Goal: Use online tool/utility: Use online tool/utility

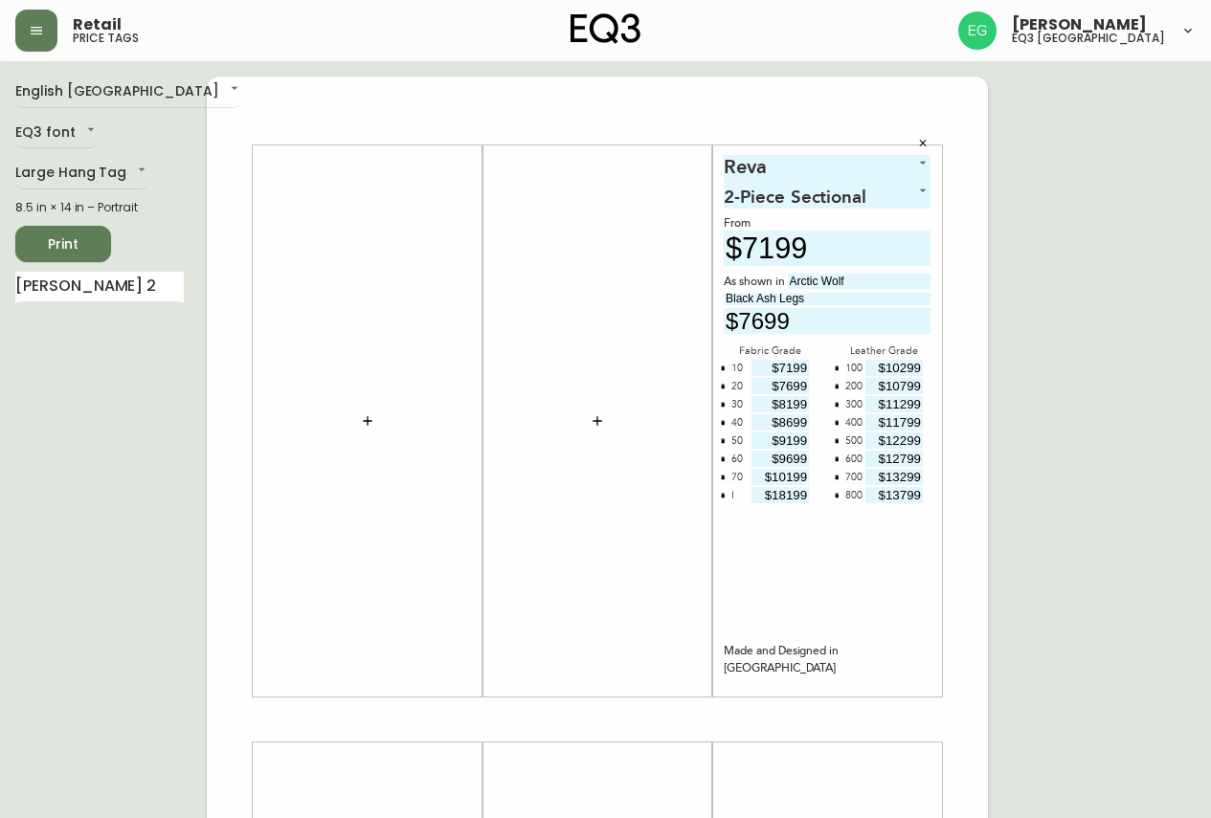
click at [367, 416] on icon "button" at bounding box center [367, 420] width 15 height 15
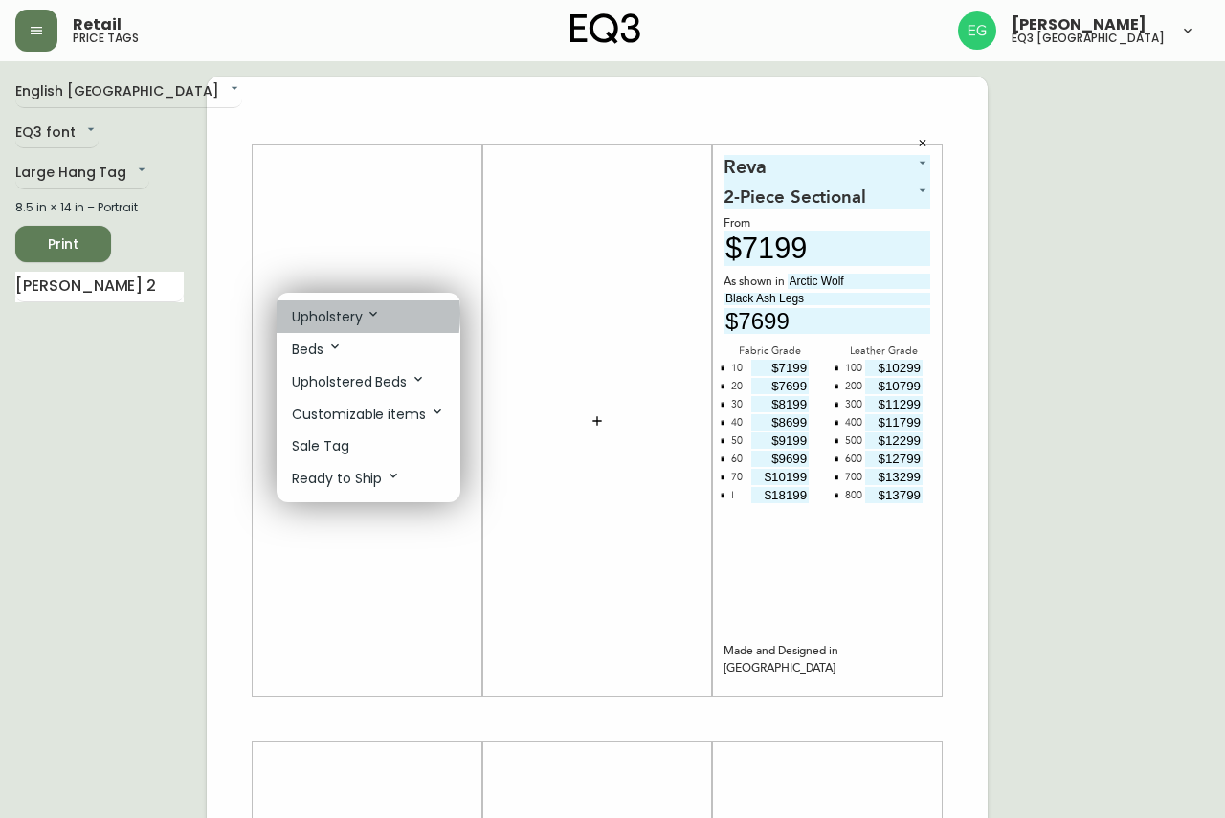
click at [313, 314] on p "Upholstery" at bounding box center [336, 316] width 89 height 21
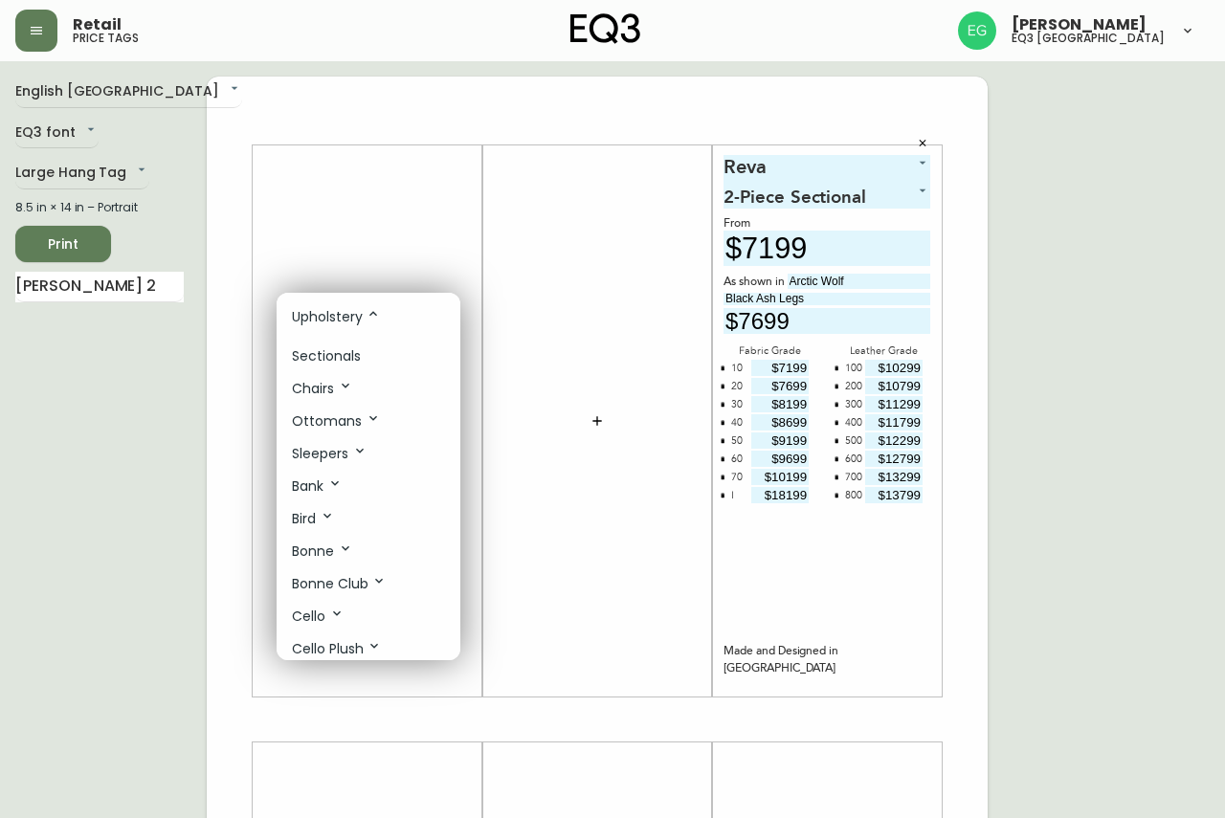
click at [329, 355] on p "Sectionals" at bounding box center [326, 356] width 69 height 20
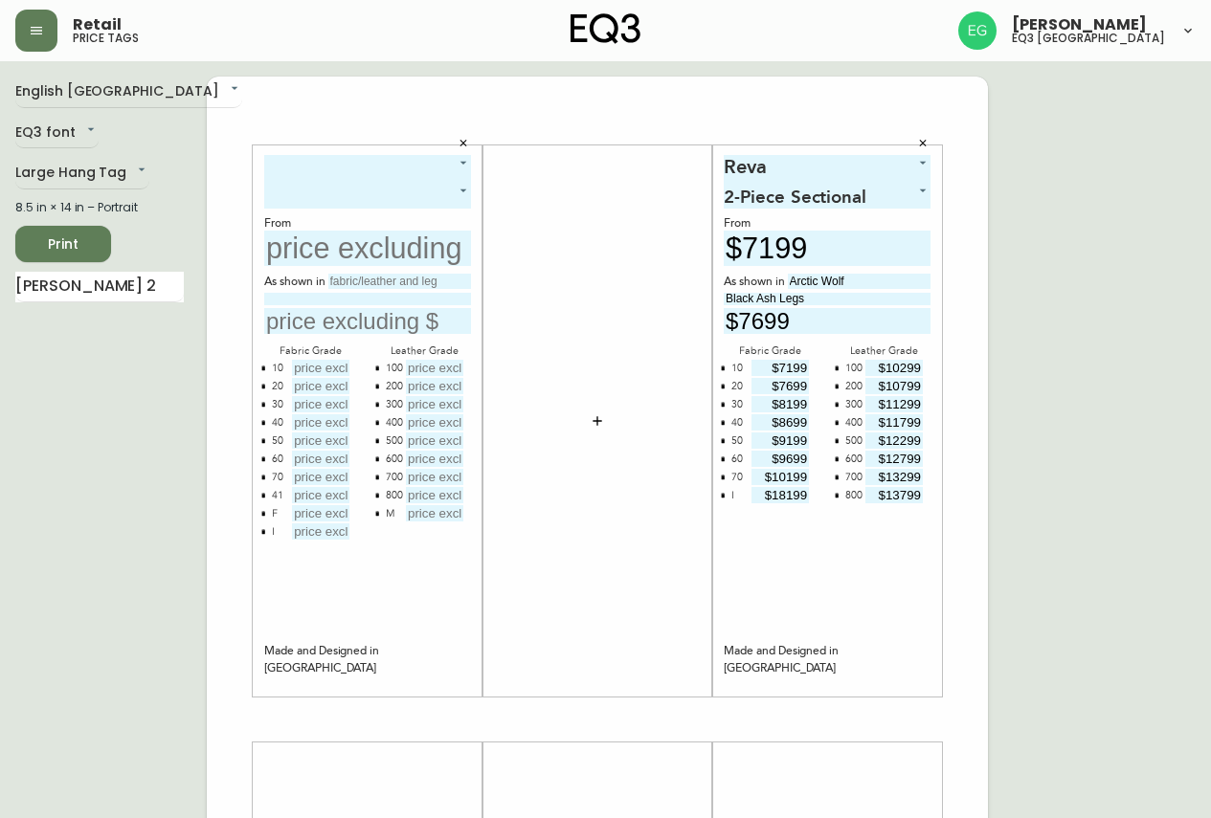
click at [329, 170] on body "Retail price tags [PERSON_NAME] eq3 [GEOGRAPHIC_DATA] English [GEOGRAPHIC_DATA]…" at bounding box center [605, 681] width 1211 height 1363
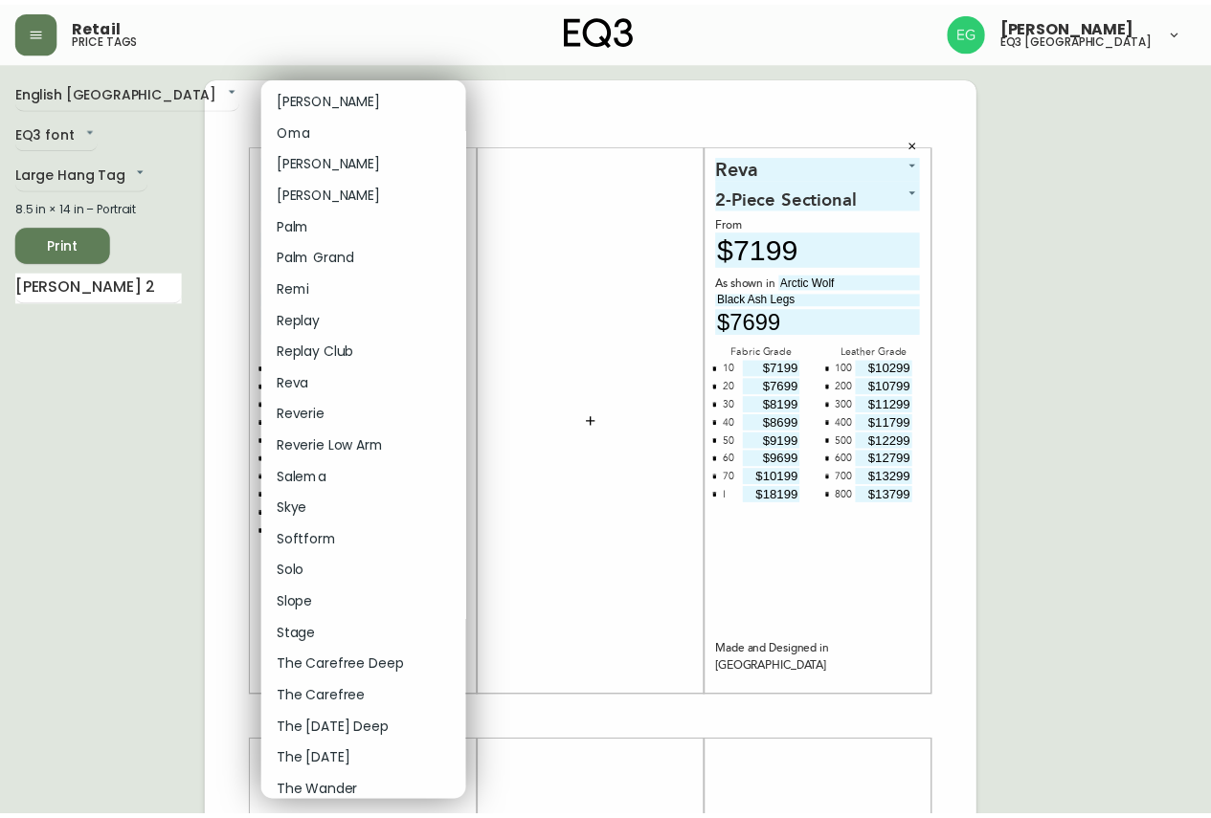
scroll to position [457, 0]
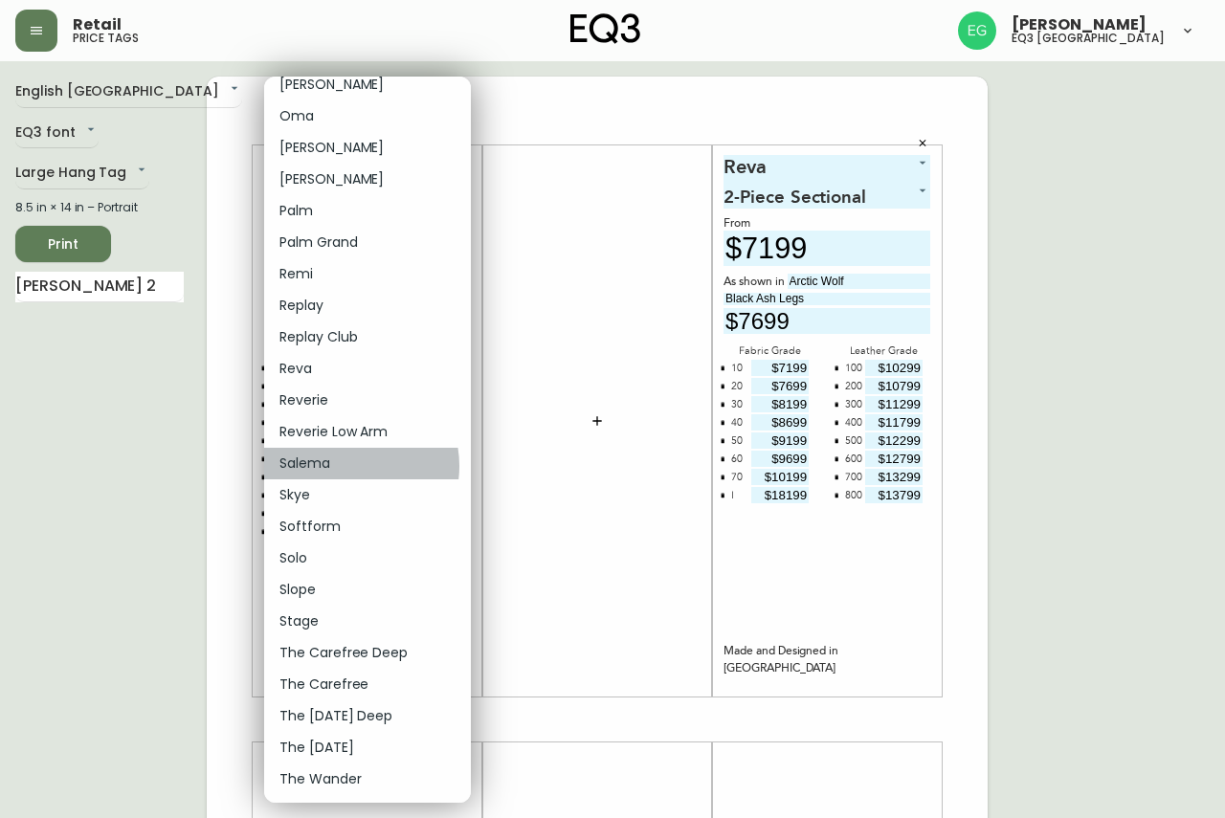
click at [348, 466] on li "Salema" at bounding box center [367, 464] width 207 height 32
type input "26"
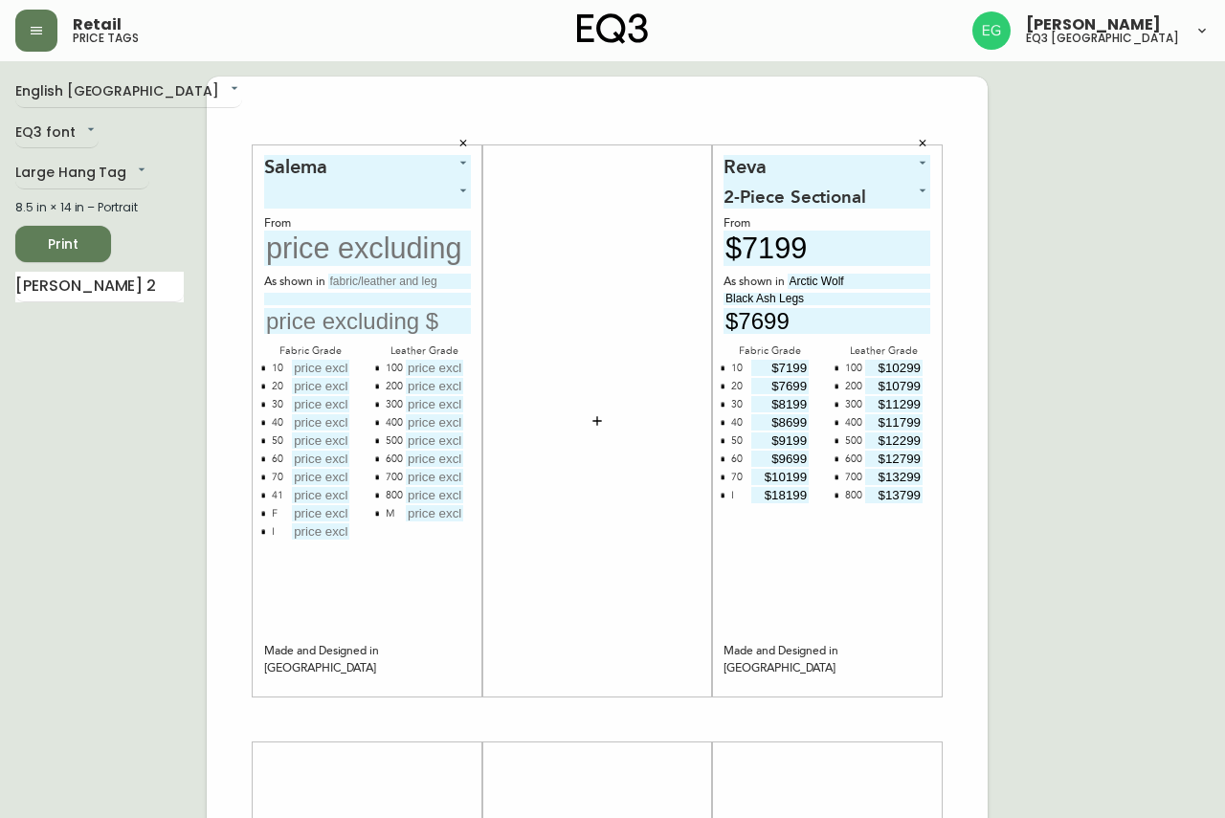
click at [371, 203] on body "Retail price tags [PERSON_NAME] eq3 [GEOGRAPHIC_DATA] English [GEOGRAPHIC_DATA]…" at bounding box center [612, 681] width 1225 height 1363
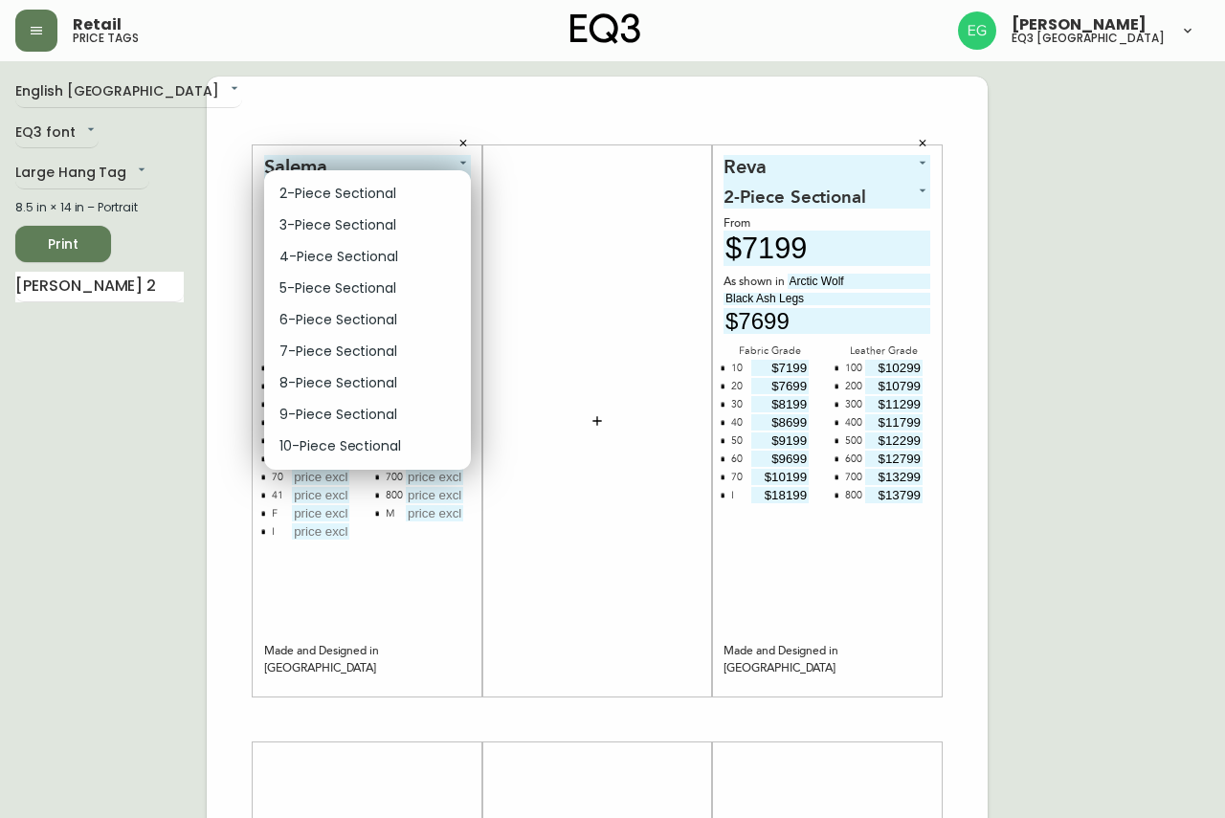
click at [348, 238] on li "3-Piece Sectional" at bounding box center [367, 226] width 207 height 32
type input "1"
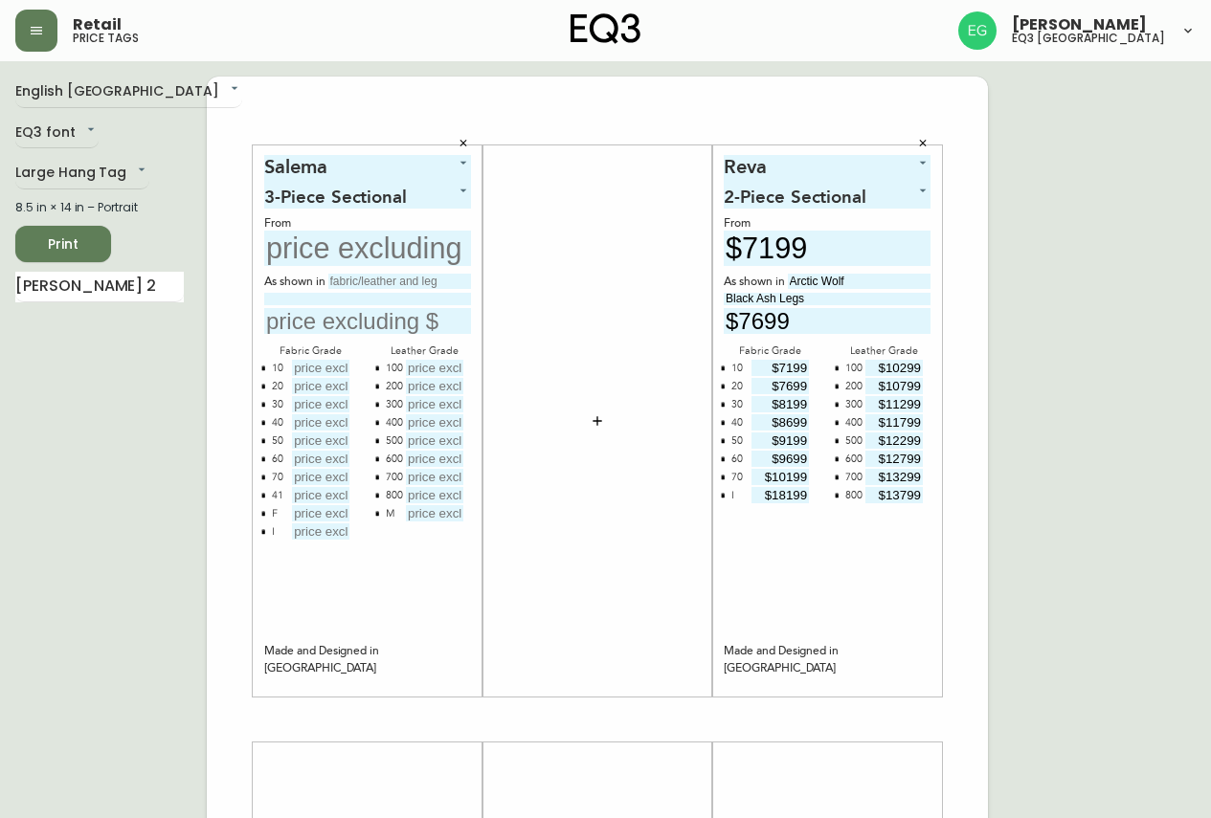
click at [384, 278] on input "text" at bounding box center [399, 281] width 143 height 15
click at [383, 252] on input "text" at bounding box center [367, 248] width 207 height 35
type input "$4500"
click at [442, 285] on input "text" at bounding box center [399, 281] width 143 height 15
type input "c"
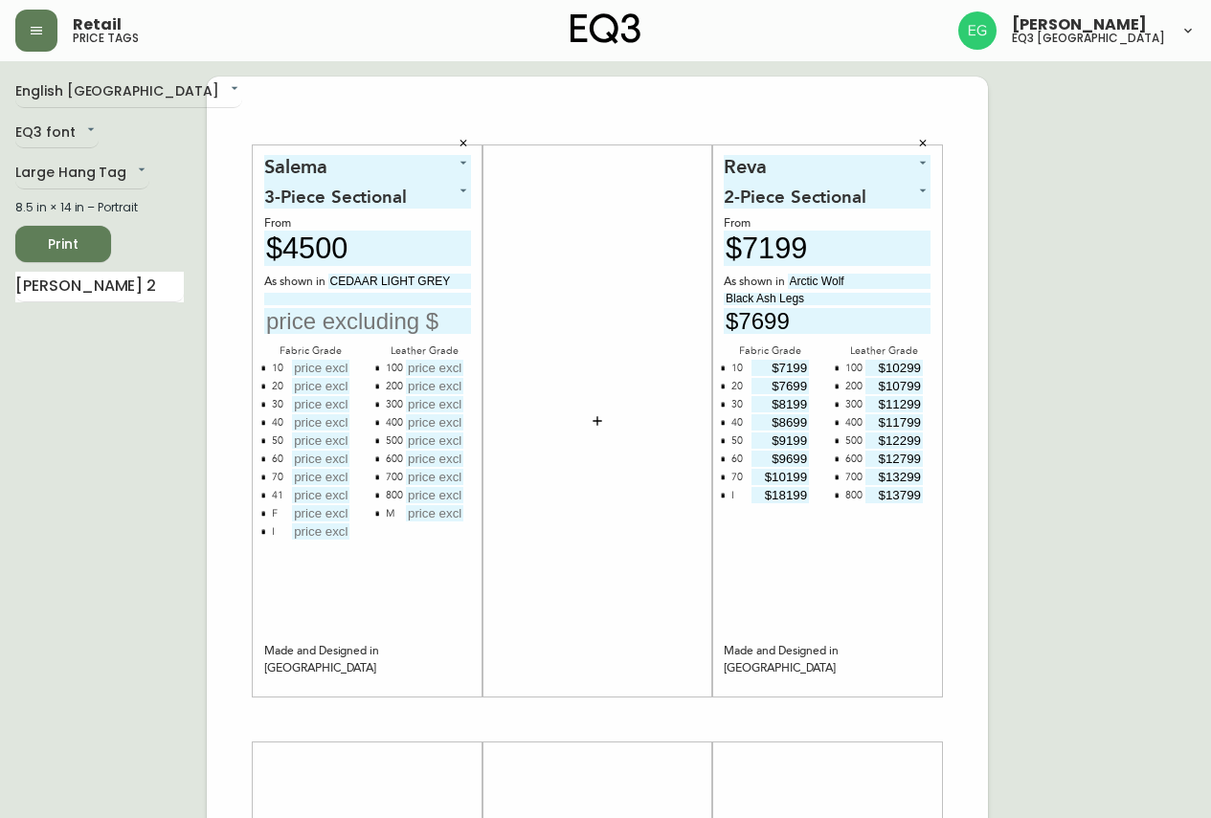
type input "CEDAAR LIGHT GREY"
click at [328, 360] on input "text" at bounding box center [320, 368] width 57 height 16
type input "$4500"
click at [330, 389] on input "text" at bounding box center [320, 386] width 57 height 16
type input "$5000"
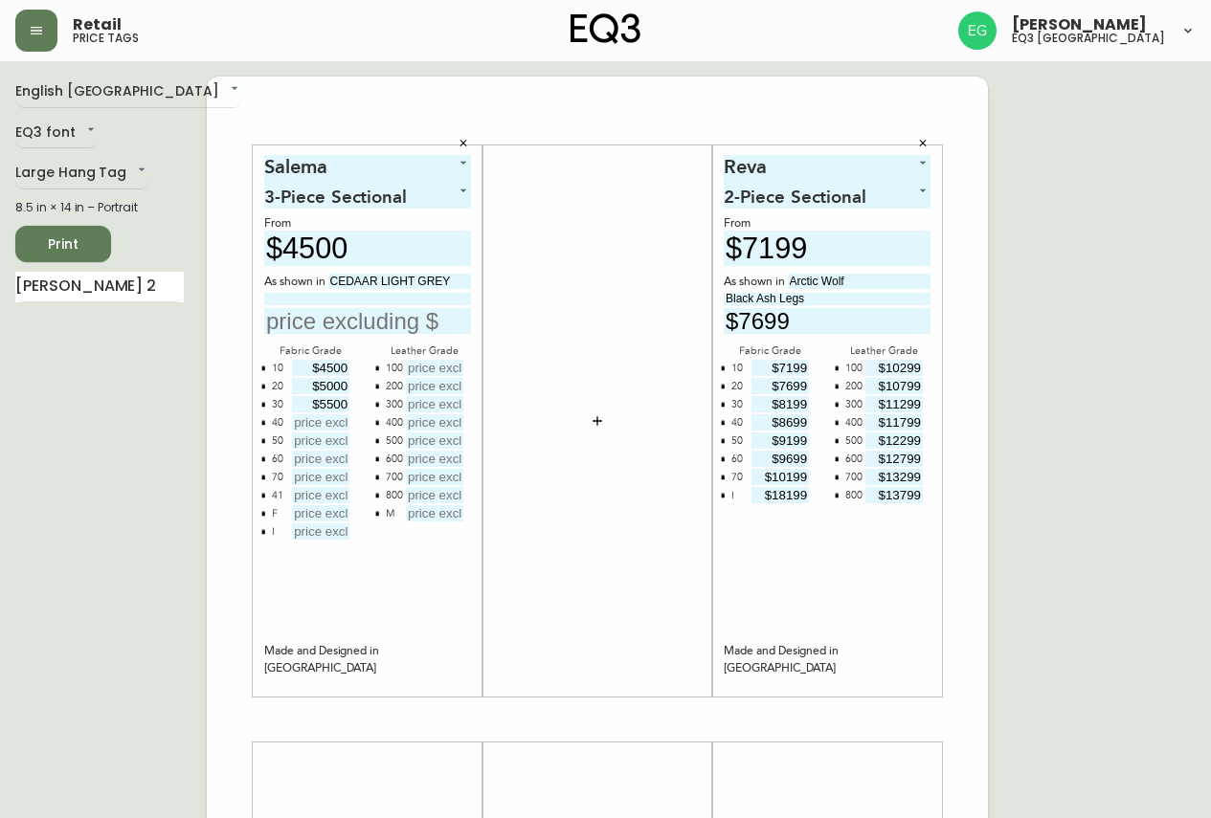
type input "$5500"
type input "$6000"
type input "$6500"
type input "$7000"
type input "$7500"
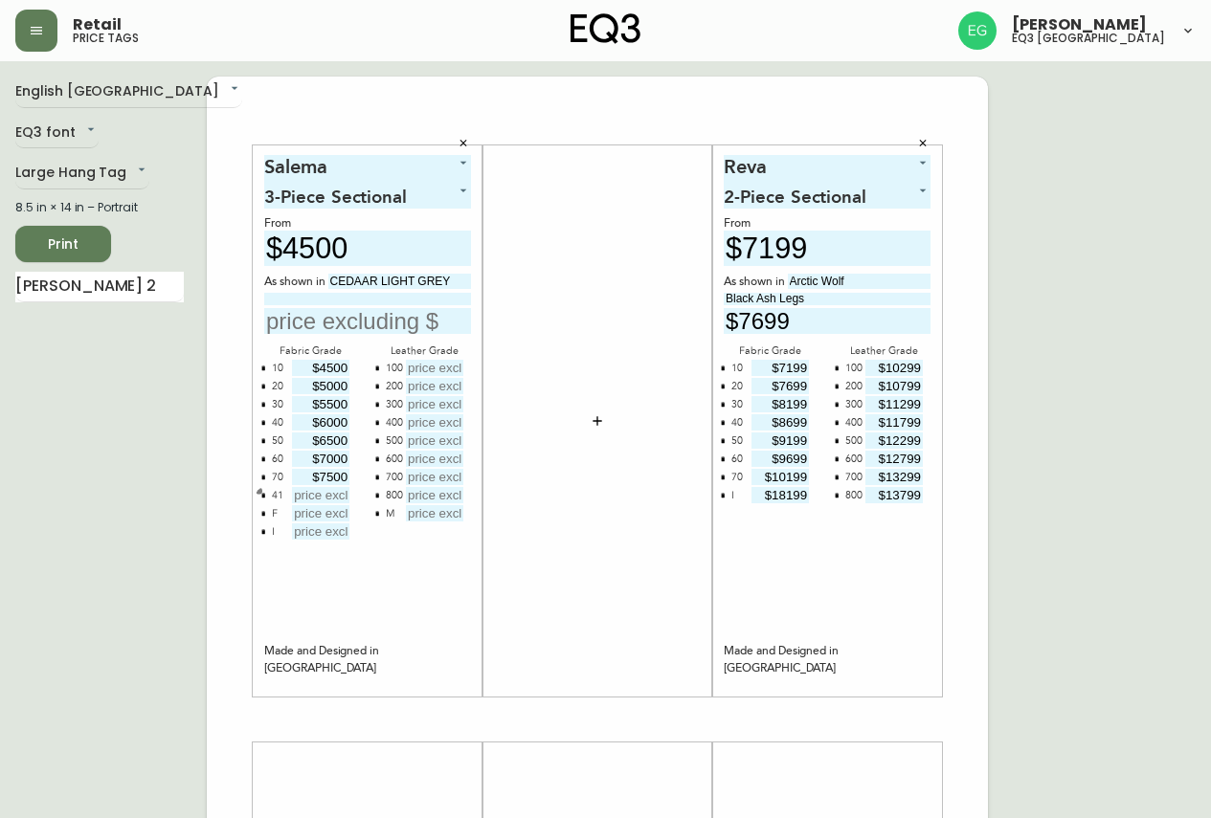
click at [269, 493] on button "button" at bounding box center [263, 494] width 15 height 15
click at [268, 498] on button "button" at bounding box center [263, 494] width 15 height 15
click at [311, 500] on input "text" at bounding box center [320, 495] width 57 height 16
type input "$14500"
click at [412, 300] on input at bounding box center [367, 299] width 207 height 12
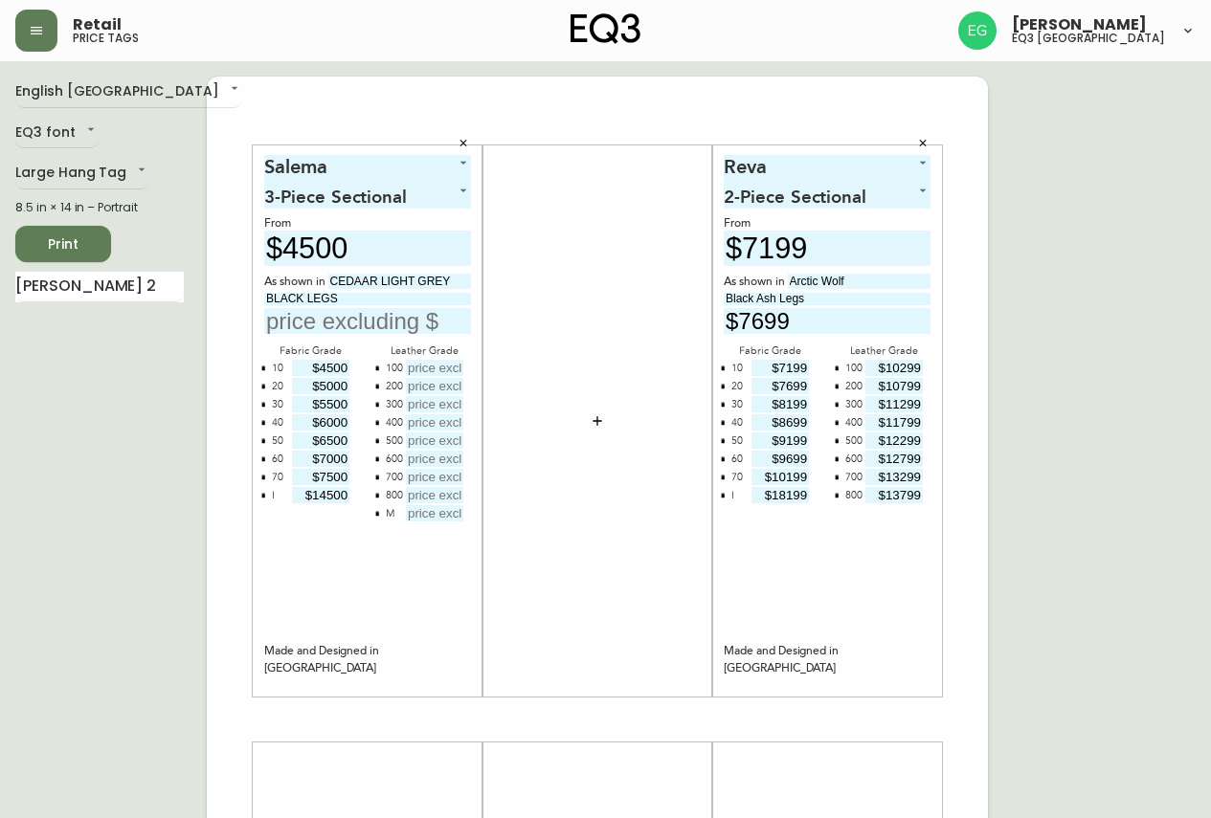
type input "BLACK LEGS"
